Goal: Find specific page/section

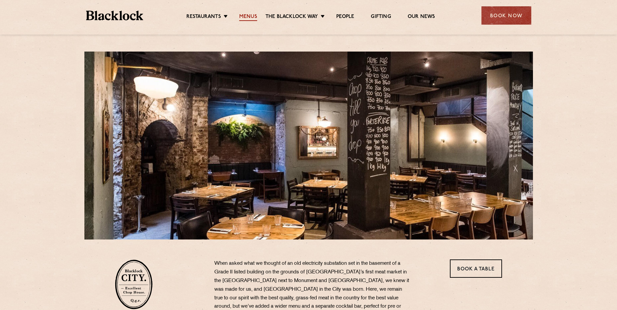
click at [253, 19] on link "Menus" at bounding box center [248, 17] width 18 height 7
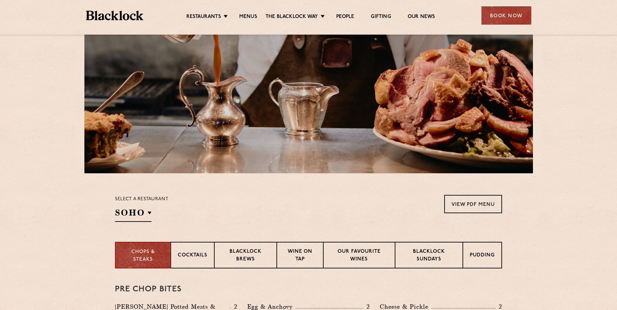
scroll to position [66, 0]
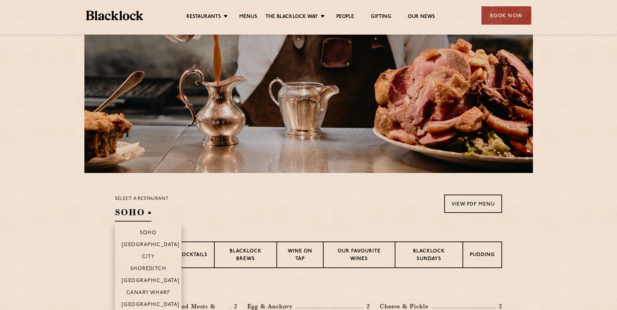
click at [149, 212] on h2 "SOHO" at bounding box center [133, 213] width 37 height 15
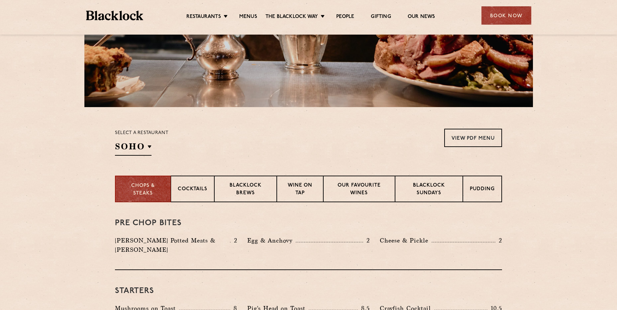
scroll to position [133, 0]
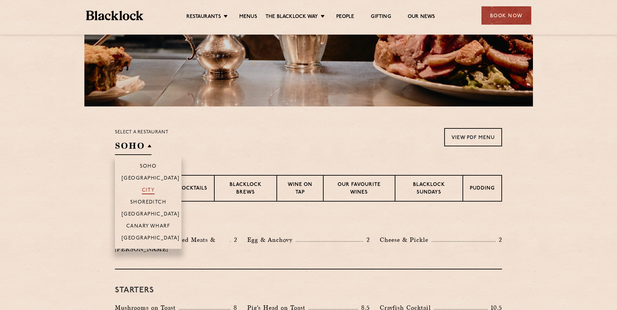
click at [150, 188] on p "City" at bounding box center [148, 190] width 13 height 7
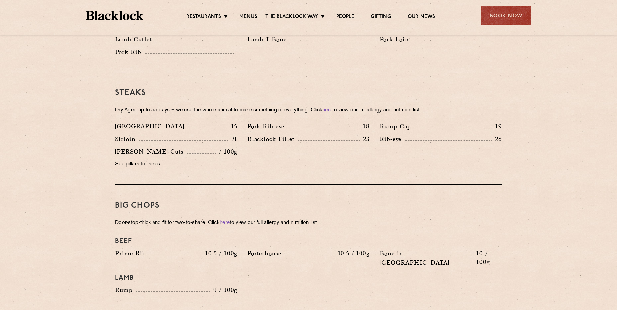
scroll to position [598, 0]
